Goal: Task Accomplishment & Management: Use online tool/utility

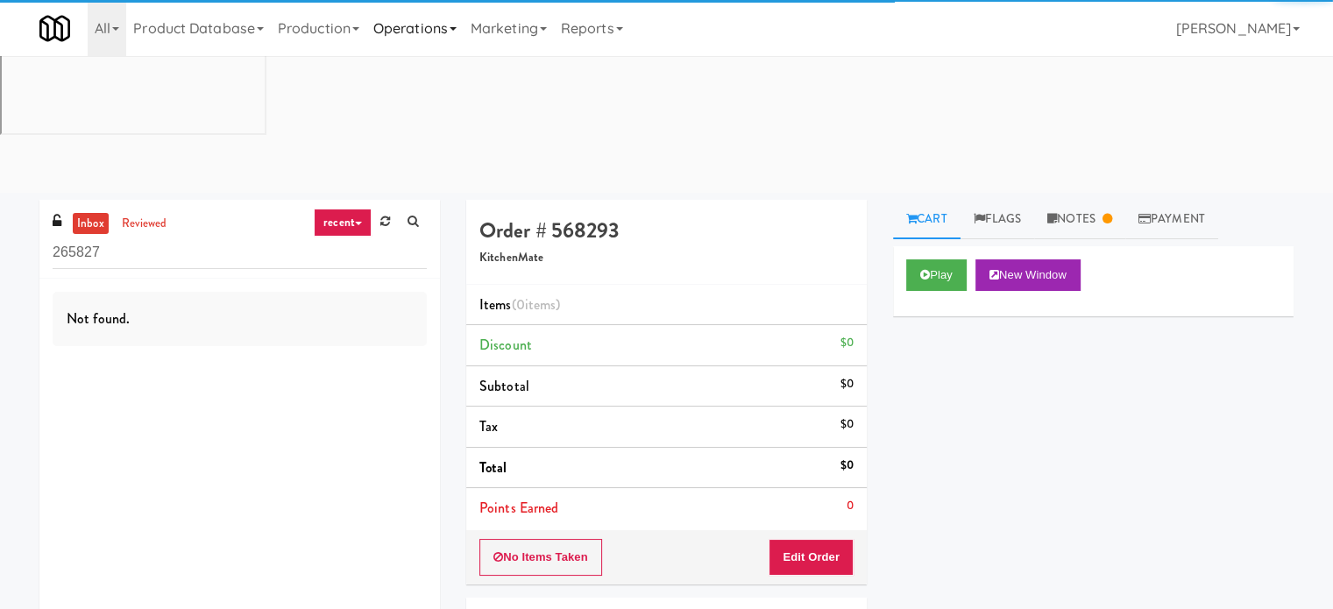
click at [458, 26] on link "Operations" at bounding box center [414, 28] width 97 height 56
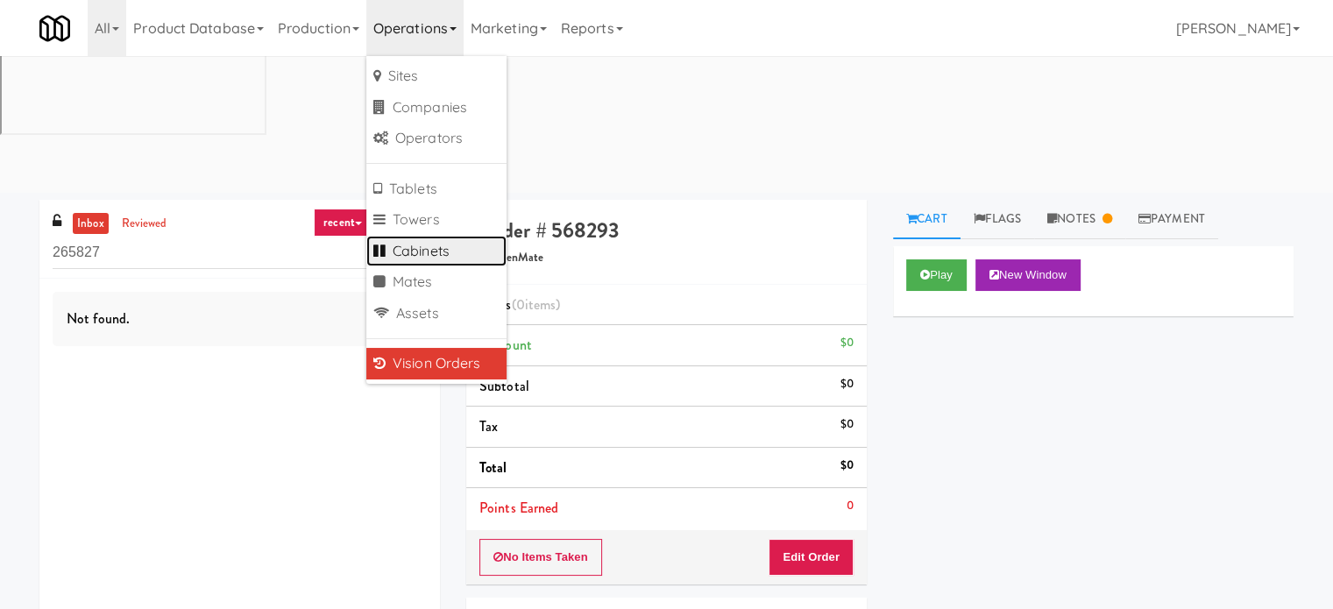
click at [454, 251] on link "Cabinets" at bounding box center [436, 252] width 140 height 32
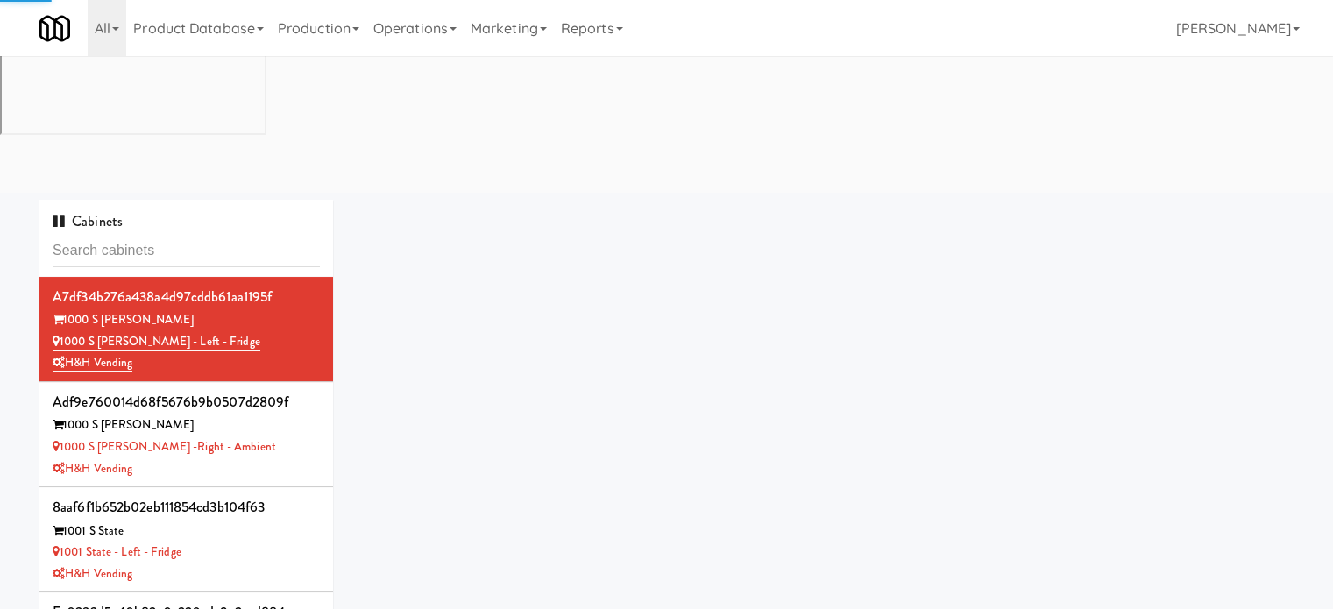
click at [195, 235] on input "text" at bounding box center [186, 251] width 267 height 32
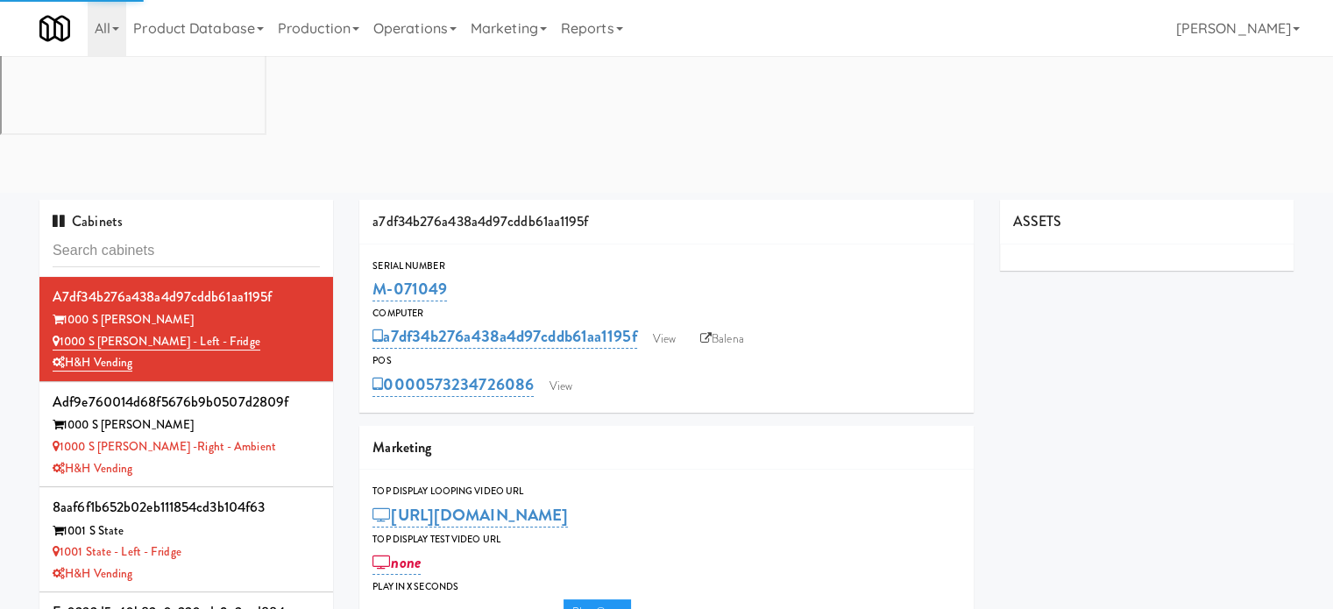
type input "3"
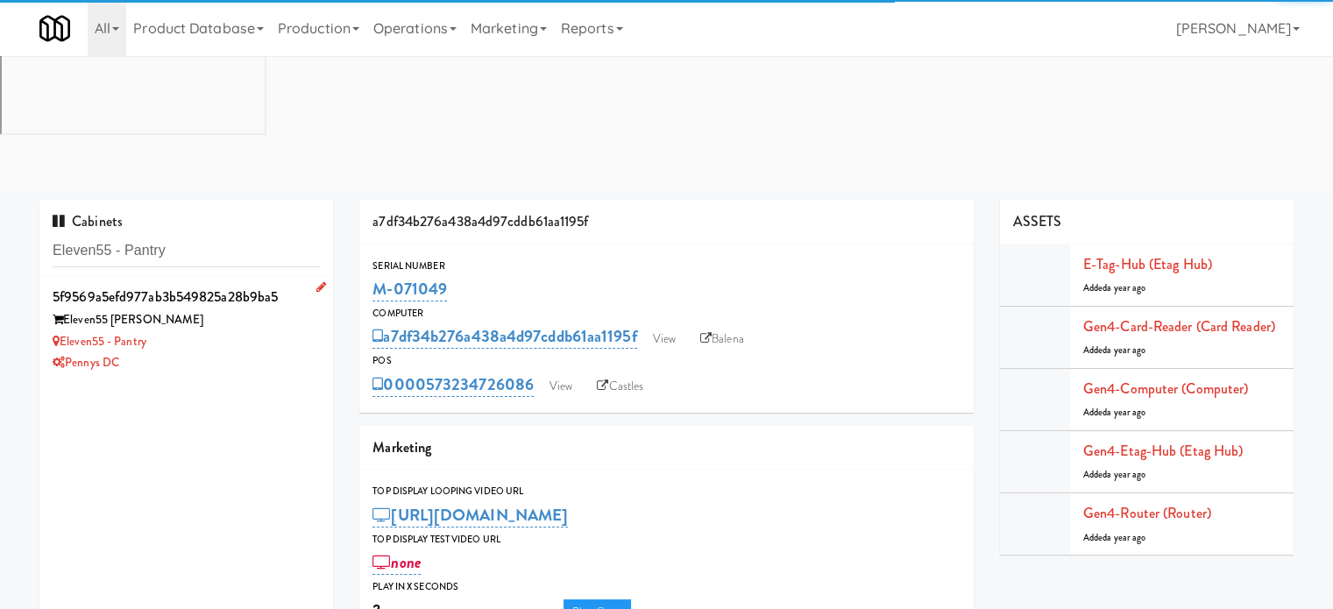
type input "Eleven55 - Pantry"
click at [251, 331] on div "Eleven55 - Pantry" at bounding box center [186, 342] width 267 height 22
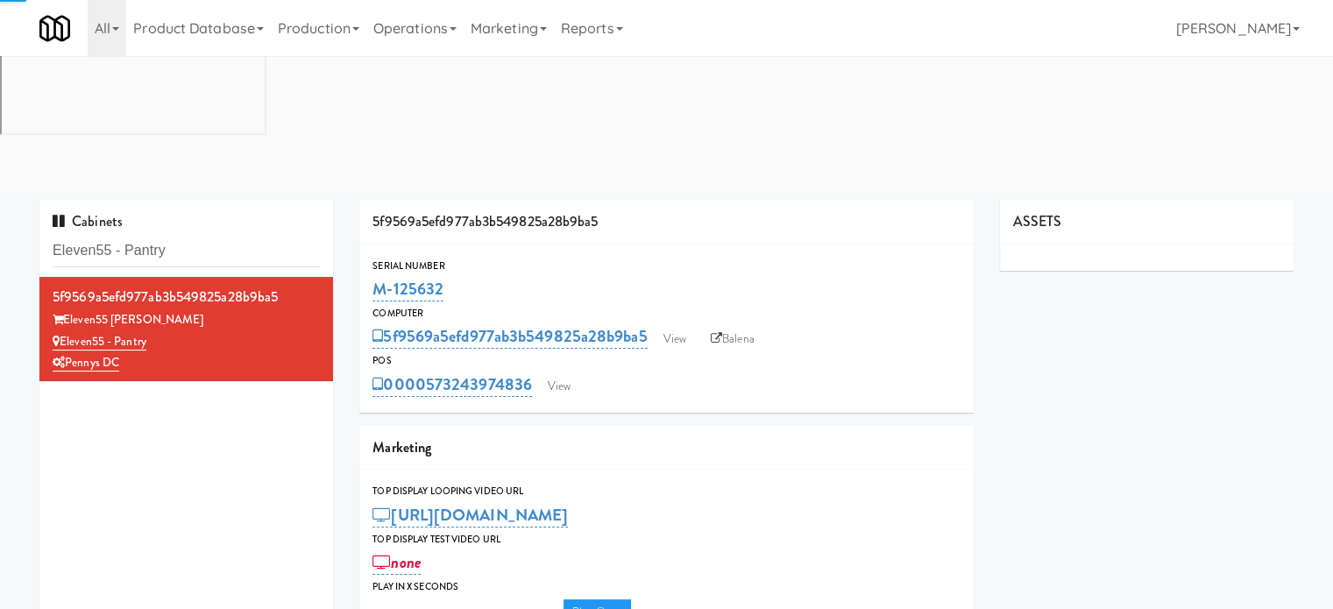
type input "3"
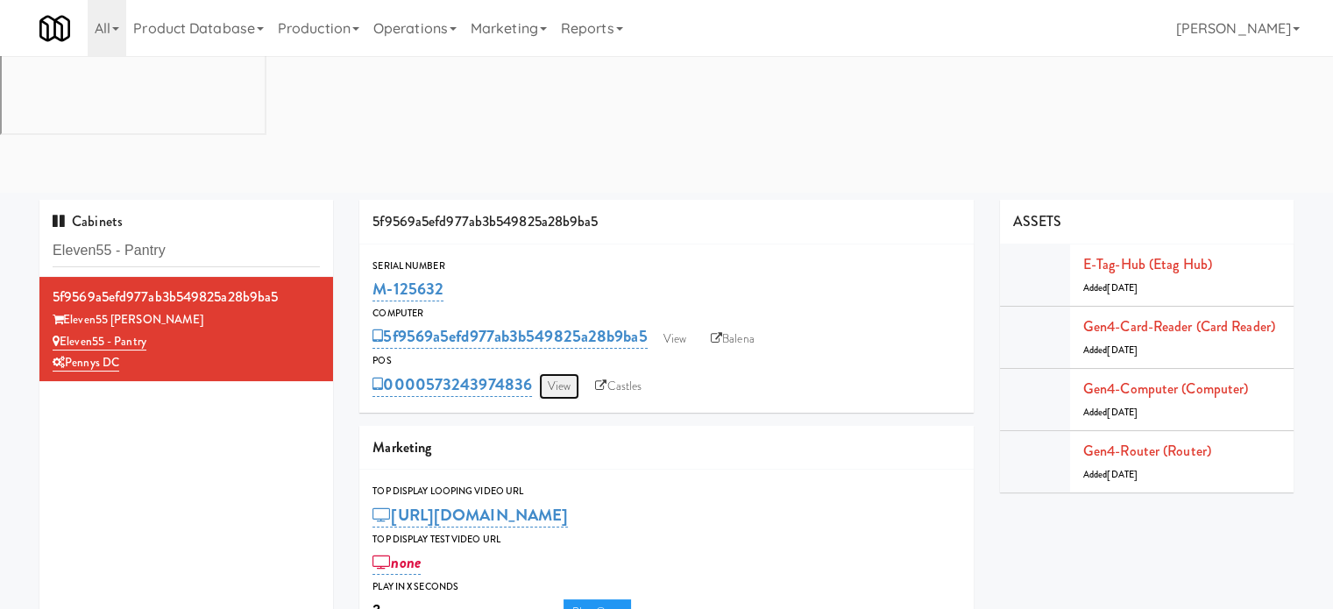
click at [561, 373] on link "View" at bounding box center [559, 386] width 40 height 26
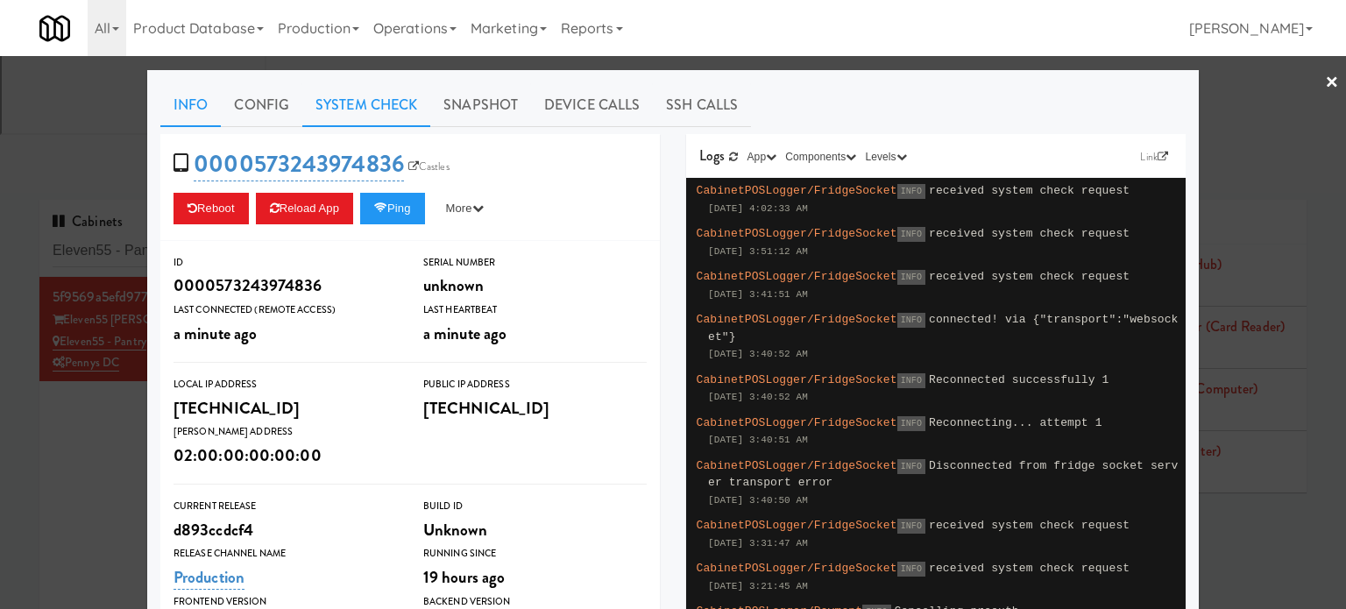
click at [377, 110] on link "System Check" at bounding box center [366, 105] width 128 height 44
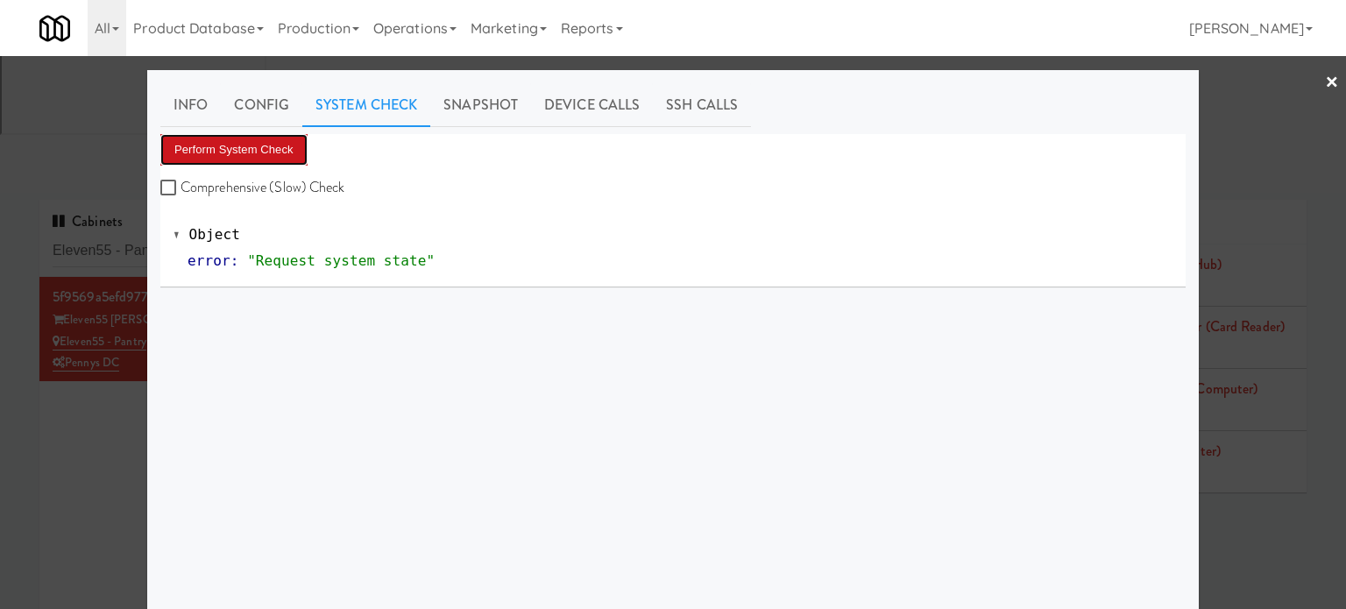
click at [212, 149] on button "Perform System Check" at bounding box center [233, 150] width 147 height 32
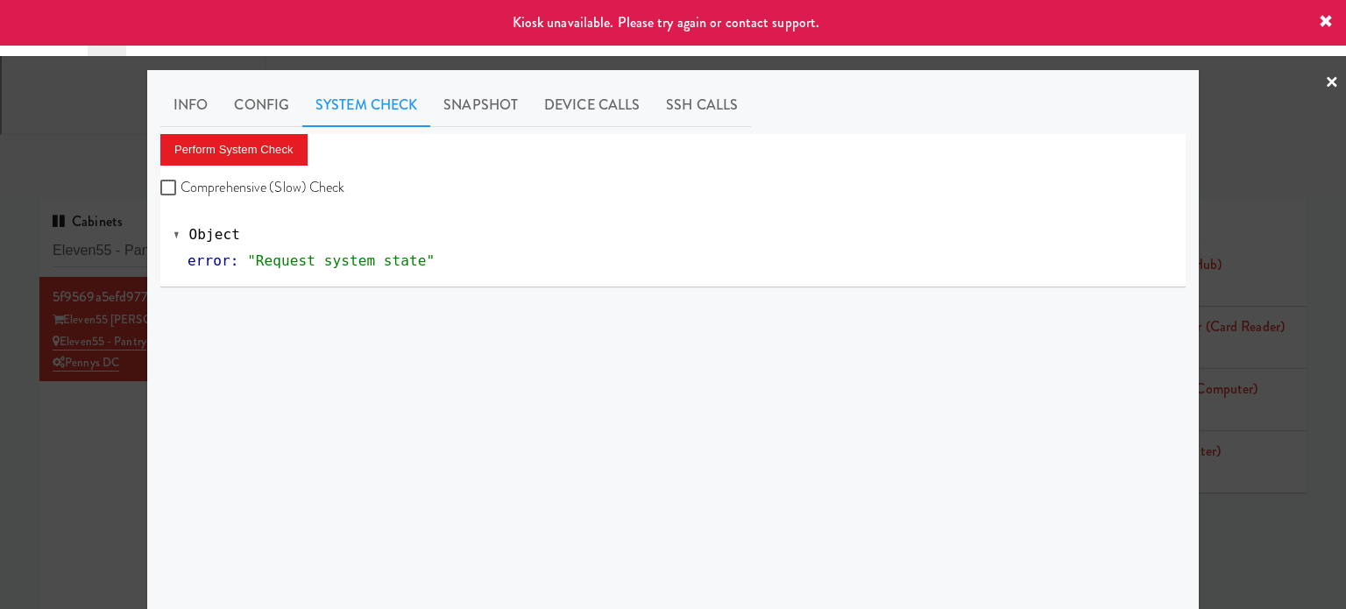
click at [65, 347] on div at bounding box center [673, 304] width 1346 height 609
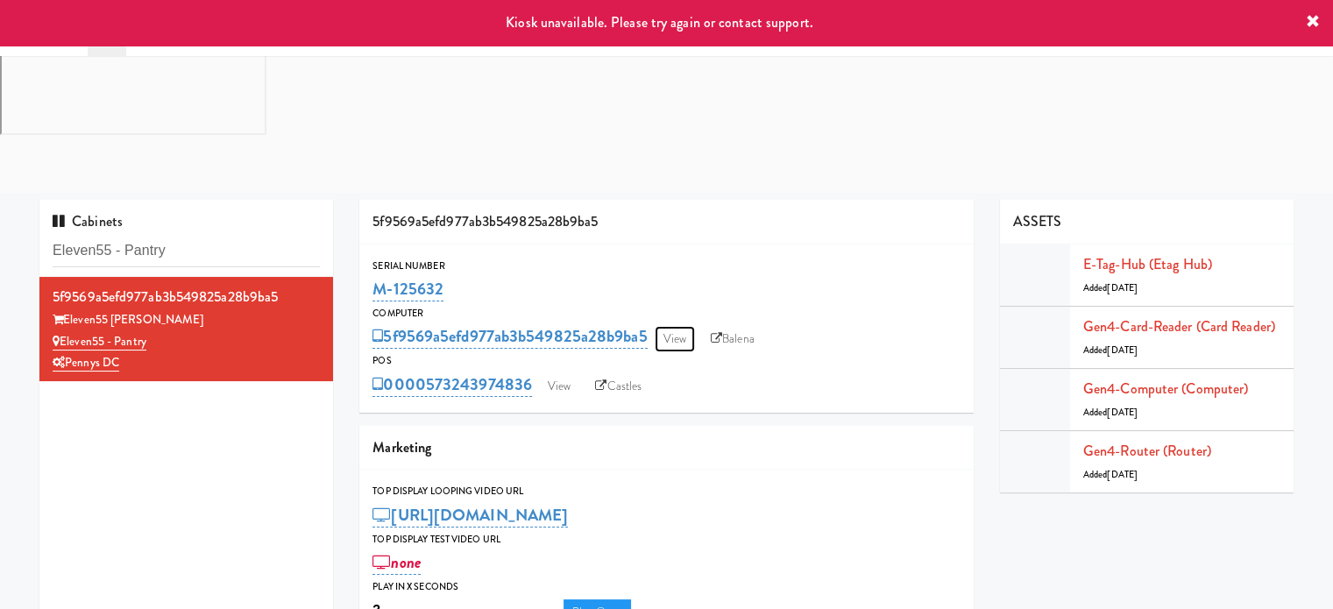
click at [682, 326] on link "View" at bounding box center [674, 339] width 40 height 26
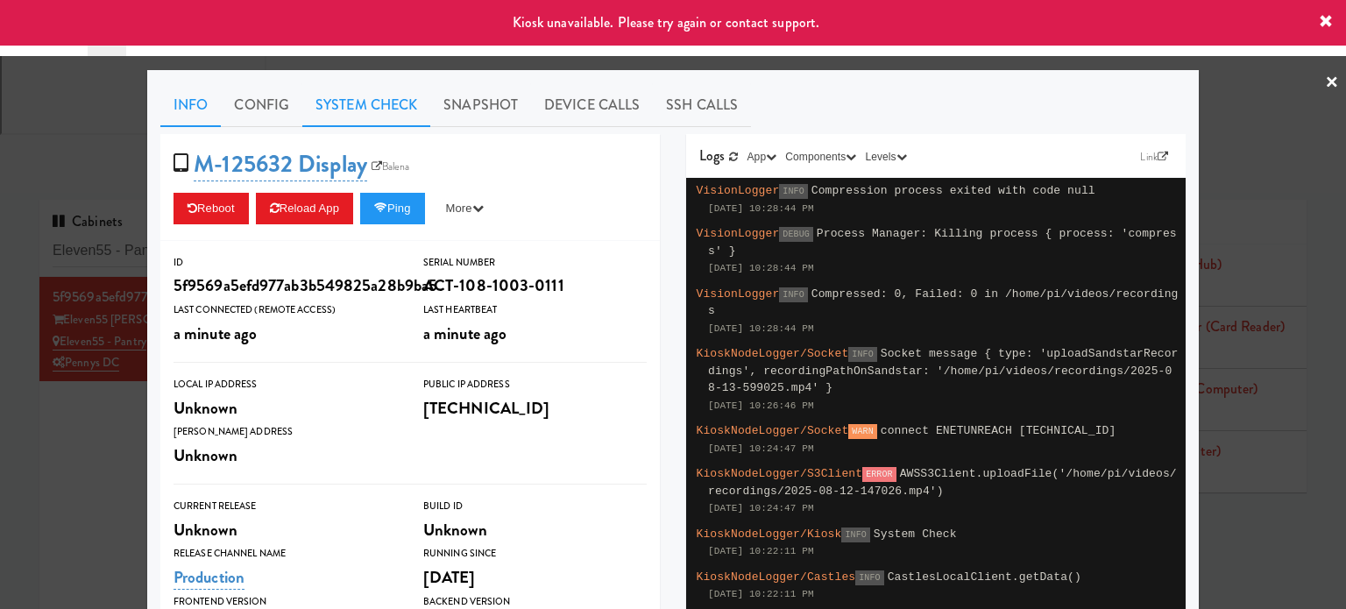
click at [382, 107] on link "System Check" at bounding box center [366, 105] width 128 height 44
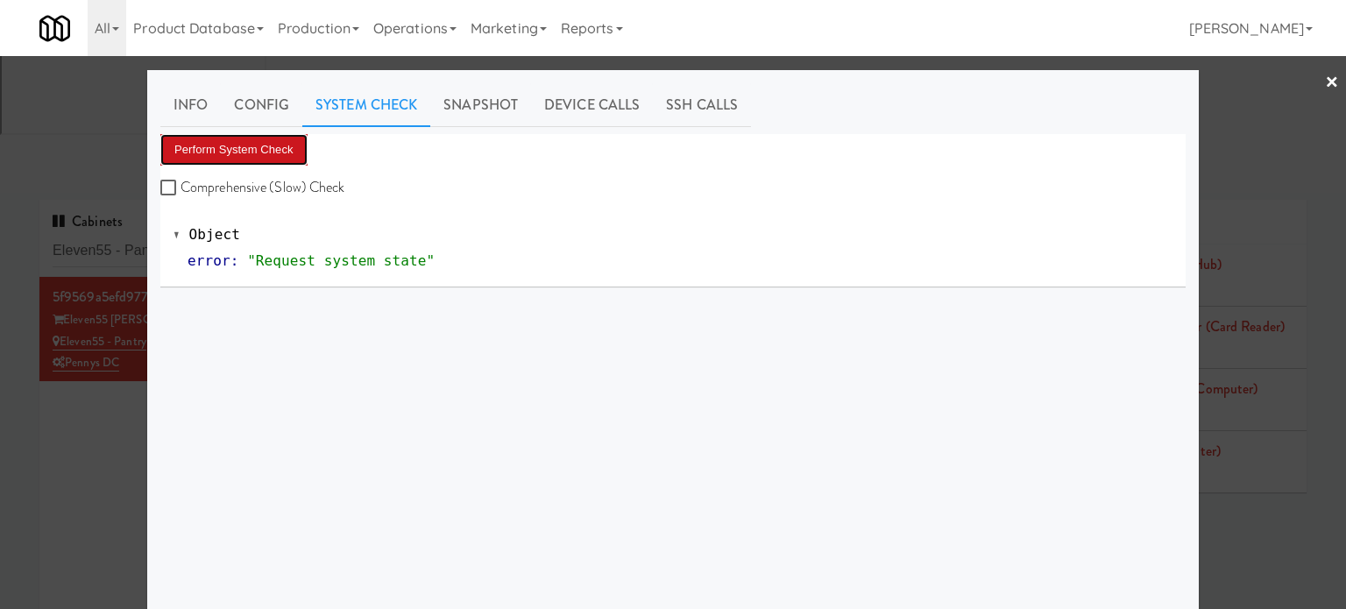
click at [263, 156] on button "Perform System Check" at bounding box center [233, 150] width 147 height 32
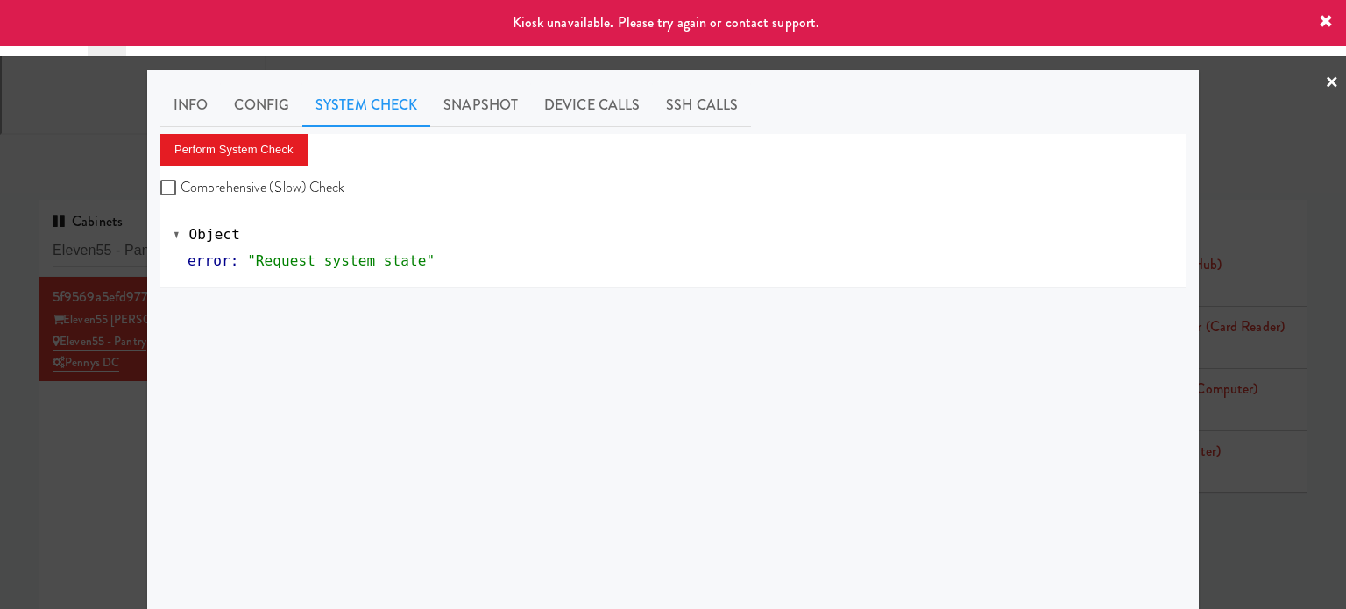
click at [131, 299] on div at bounding box center [673, 304] width 1346 height 609
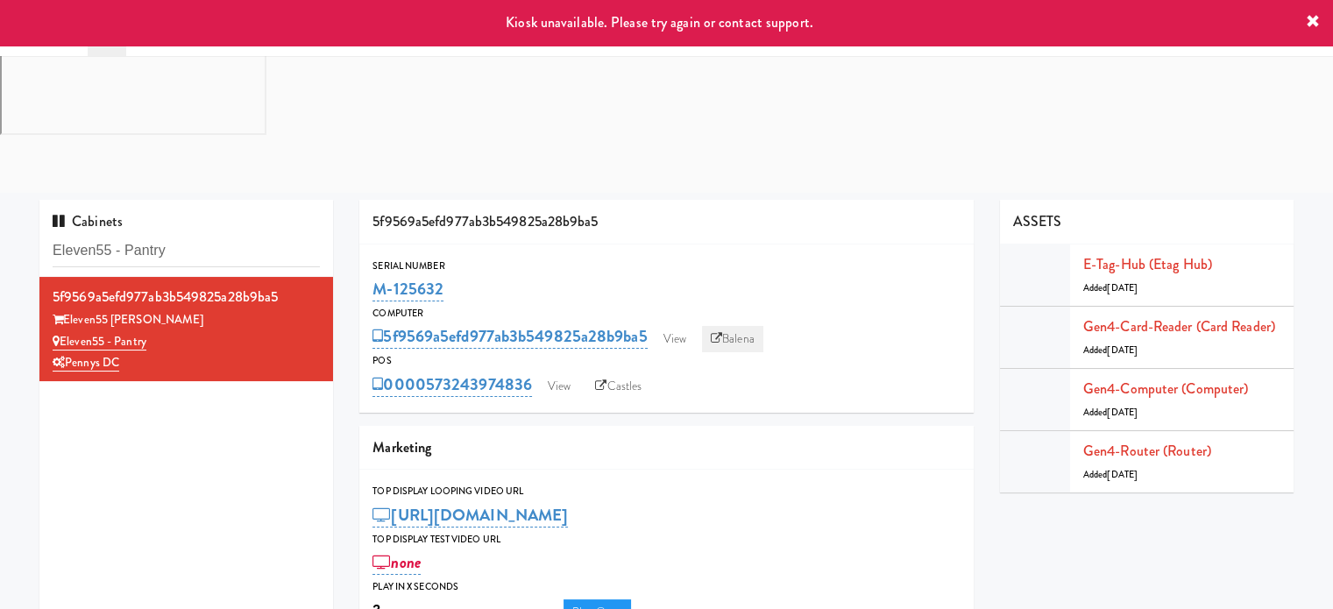
click at [722, 333] on icon at bounding box center [716, 338] width 11 height 11
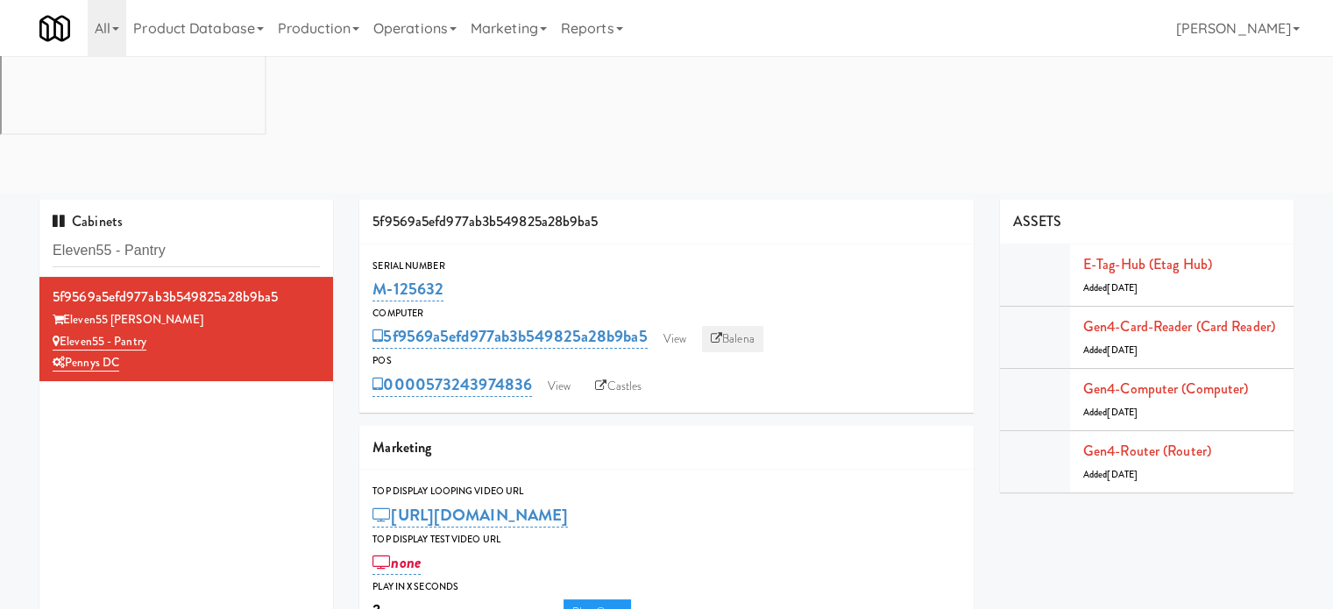
click at [739, 326] on link "Balena" at bounding box center [732, 339] width 61 height 26
